Goal: Check status

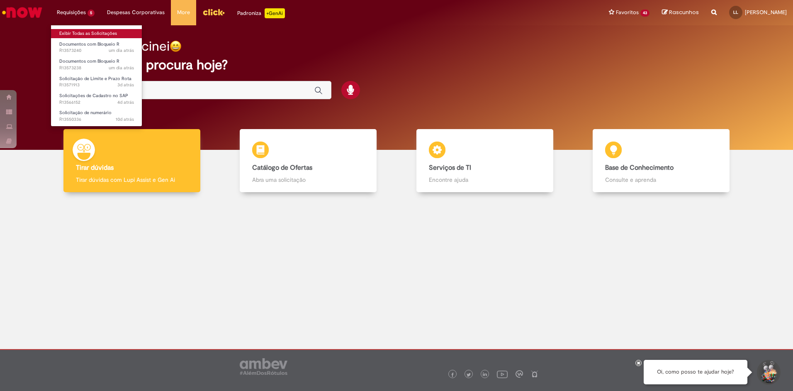
click at [80, 31] on link "Exibir Todas as Solicitações" at bounding box center [96, 33] width 91 height 9
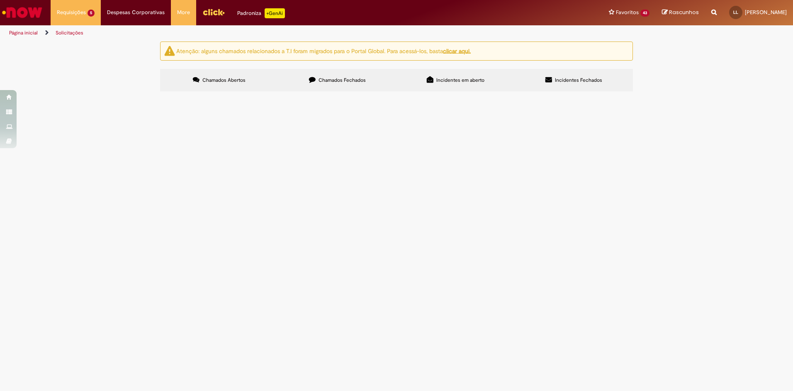
click at [0, 0] on span "R13550336" at bounding box center [0, 0] width 0 height 0
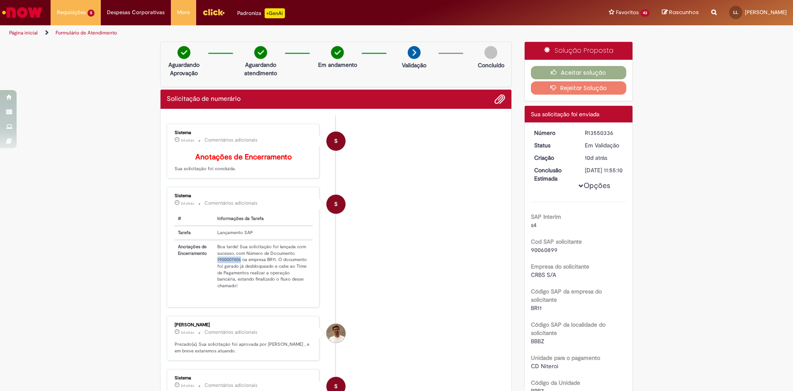
drag, startPoint x: 214, startPoint y: 265, endPoint x: 237, endPoint y: 266, distance: 23.6
click at [237, 266] on td "Boa tarde! Sua solicitação foi lançada com sucesso, com Número de Documento 190…" at bounding box center [263, 266] width 99 height 53
copy td "1900007406"
click at [405, 217] on li "S Sistema 2d atrás 2 dias atrás Comentários adicionais # Informações da Tarefa …" at bounding box center [336, 247] width 338 height 120
click at [547, 71] on button "Aceitar solução" at bounding box center [579, 72] width 96 height 13
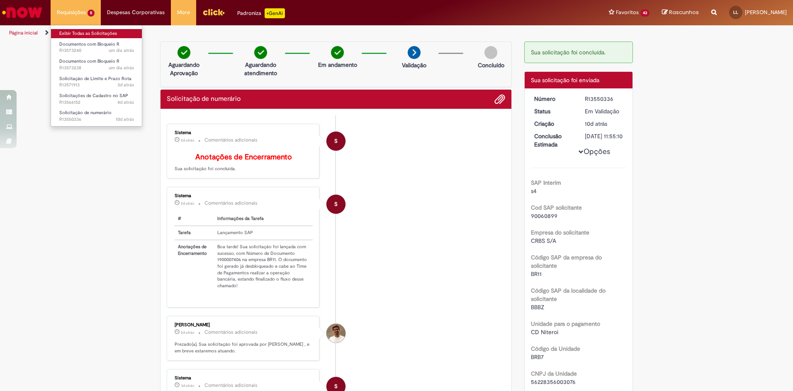
click at [74, 33] on link "Exibir Todas as Solicitações" at bounding box center [96, 33] width 91 height 9
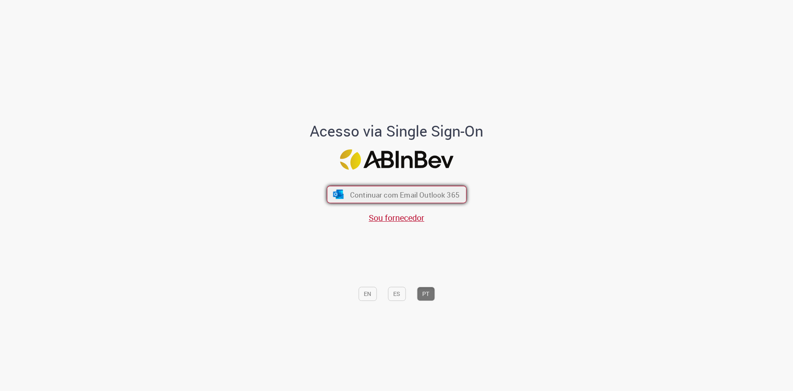
click at [410, 193] on span "Continuar com Email Outlook 365" at bounding box center [404, 194] width 109 height 10
